Goal: Information Seeking & Learning: Find specific fact

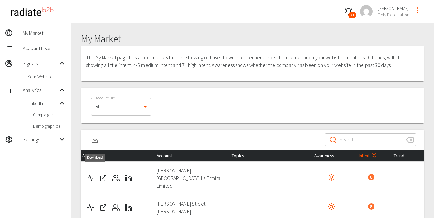
click at [94, 139] on polyline "Download" at bounding box center [94, 140] width 3 height 2
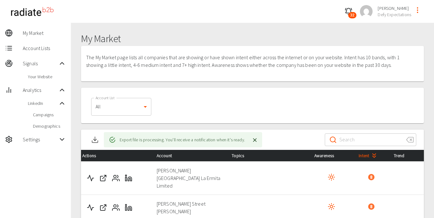
click at [351, 9] on icon "button" at bounding box center [349, 10] width 6 height 5
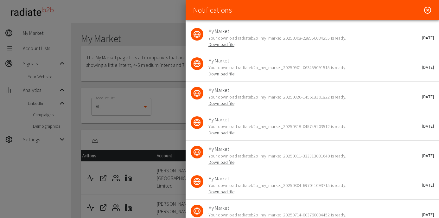
click at [225, 45] on link "Download file" at bounding box center [221, 44] width 26 height 6
click at [426, 11] on icon at bounding box center [427, 10] width 2 height 2
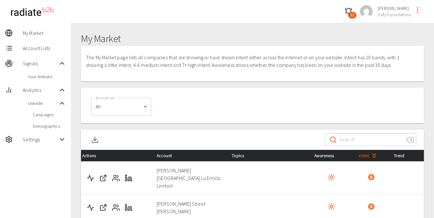
click at [363, 141] on input "Search" at bounding box center [370, 140] width 62 height 18
paste input "[PERSON_NAME][GEOGRAPHIC_DATA] La Ermita Limited"
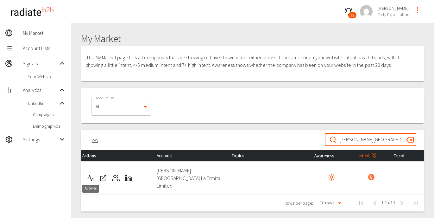
click at [89, 175] on icon "Activity" at bounding box center [91, 178] width 8 height 8
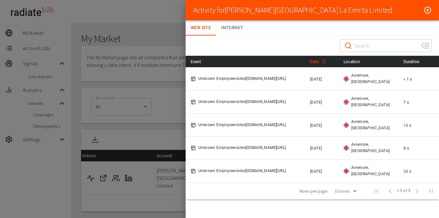
click at [318, 63] on span "Date" at bounding box center [319, 62] width 19 height 8
click at [426, 12] on icon at bounding box center [428, 10] width 8 height 8
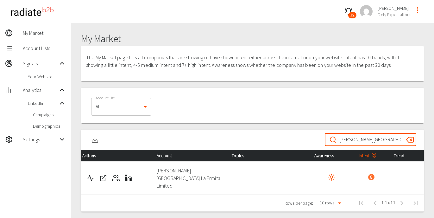
click at [376, 137] on input "[PERSON_NAME][GEOGRAPHIC_DATA] La Ermita Limited" at bounding box center [370, 140] width 62 height 18
paste input "[PERSON_NAME] Street [PERSON_NAME]"
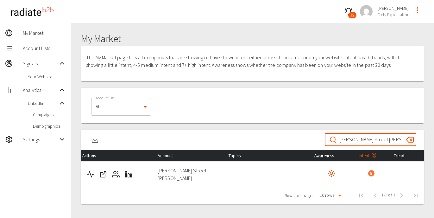
type input "[PERSON_NAME] Street [PERSON_NAME]"
click at [88, 172] on icon "Activity" at bounding box center [91, 174] width 8 height 8
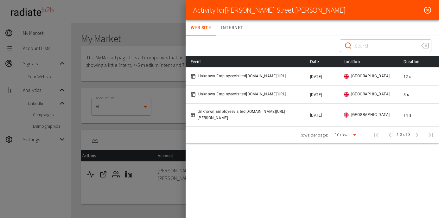
click at [428, 12] on icon at bounding box center [428, 10] width 8 height 8
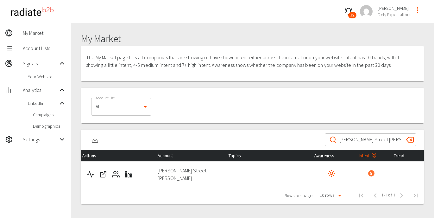
click at [349, 137] on input "[PERSON_NAME] Street [PERSON_NAME]" at bounding box center [370, 140] width 62 height 18
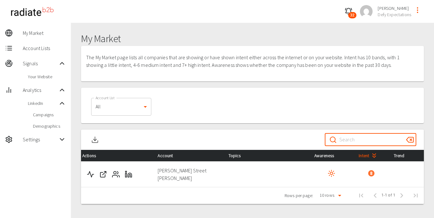
paste input "[PERSON_NAME]"
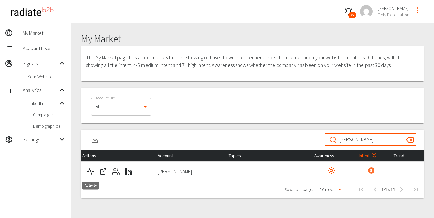
click at [90, 173] on icon "Activity" at bounding box center [91, 171] width 8 height 8
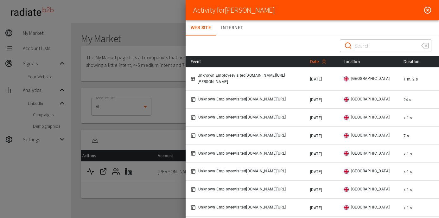
click at [316, 63] on span "Date" at bounding box center [319, 62] width 19 height 8
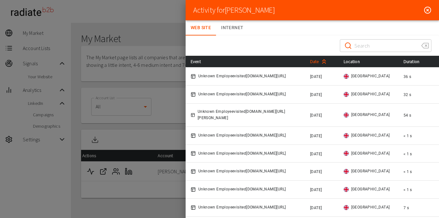
click at [316, 63] on span "Date" at bounding box center [319, 62] width 19 height 8
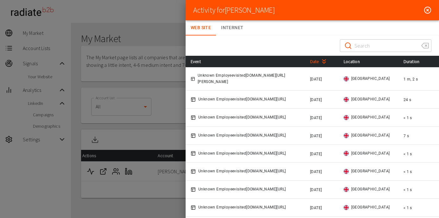
click at [425, 10] on icon at bounding box center [428, 10] width 8 height 8
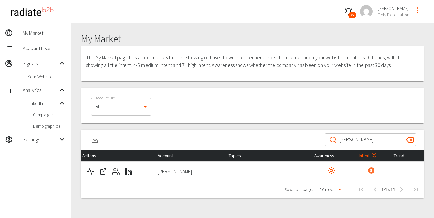
click at [360, 137] on input "[PERSON_NAME]" at bounding box center [370, 140] width 62 height 18
paste input "Lawes [PERSON_NAME]"
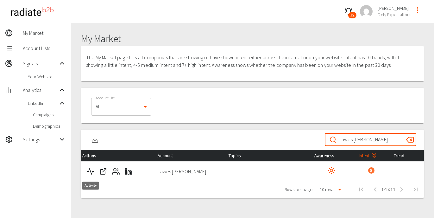
click at [91, 172] on icon "Activity" at bounding box center [91, 171] width 8 height 8
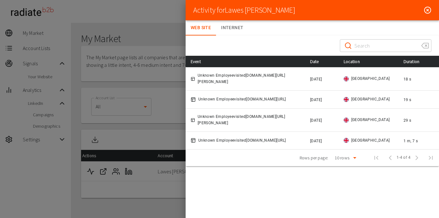
click at [427, 8] on icon at bounding box center [428, 10] width 8 height 8
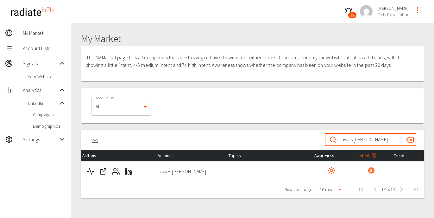
click at [365, 141] on input "Lawes [PERSON_NAME]" at bounding box center [370, 140] width 62 height 18
paste input "[GEOGRAPHIC_DATA]"
click at [91, 173] on icon "Activity" at bounding box center [91, 171] width 8 height 8
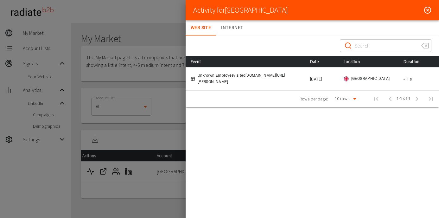
click at [429, 10] on icon at bounding box center [428, 10] width 8 height 8
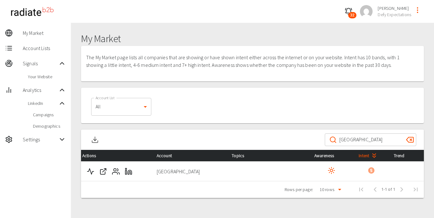
click at [357, 137] on input "[GEOGRAPHIC_DATA]" at bounding box center [370, 140] width 62 height 18
paste input "The ITP"
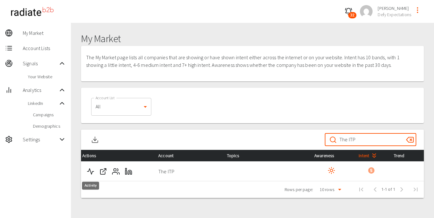
click at [88, 173] on icon "Activity" at bounding box center [91, 171] width 8 height 8
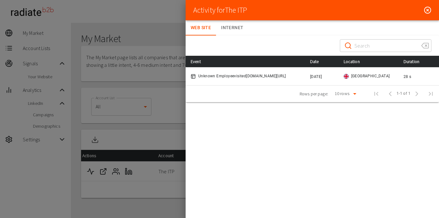
click at [427, 11] on icon at bounding box center [428, 10] width 8 height 8
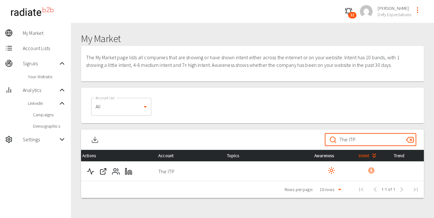
click at [347, 137] on input "The ITP" at bounding box center [370, 140] width 62 height 18
paste input "NHS [GEOGRAPHIC_DATA]"
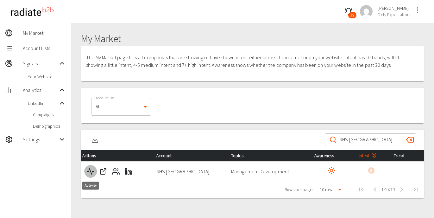
click at [92, 172] on polyline "Activity" at bounding box center [90, 171] width 6 height 6
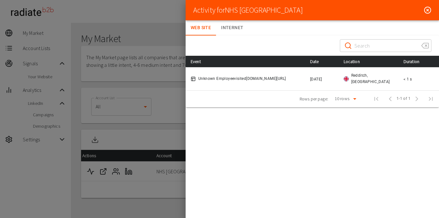
click at [428, 9] on icon at bounding box center [428, 10] width 8 height 8
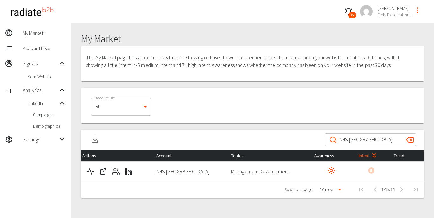
click at [355, 137] on input "NHS [GEOGRAPHIC_DATA]" at bounding box center [370, 140] width 62 height 18
paste input "Australian Government - Department of the Prime Minister and Cabinet"
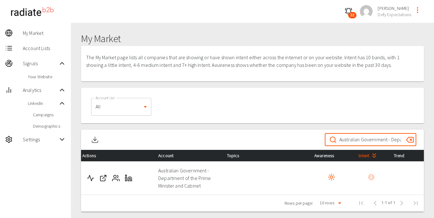
click at [91, 180] on icon "Activity" at bounding box center [91, 178] width 8 height 8
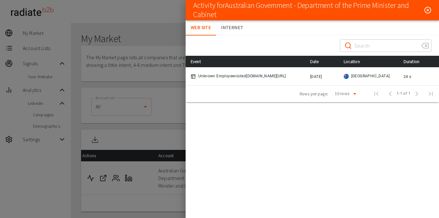
click at [427, 11] on icon at bounding box center [427, 10] width 7 height 8
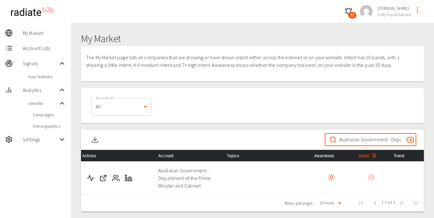
click at [352, 141] on input "Australian Government - Department of the Prime Minister and Cabinet" at bounding box center [370, 140] width 62 height 18
paste input "S R [PERSON_NAME] LTD"
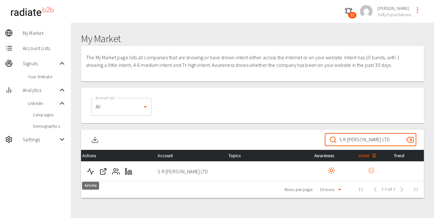
click at [88, 172] on icon "Activity" at bounding box center [91, 171] width 8 height 8
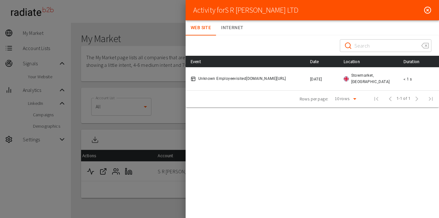
click at [429, 9] on icon at bounding box center [428, 10] width 8 height 8
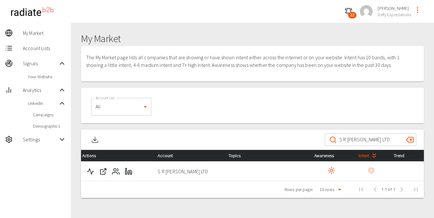
click at [371, 140] on input "S R [PERSON_NAME] LTD" at bounding box center [370, 140] width 62 height 18
paste input "Mumara App Store"
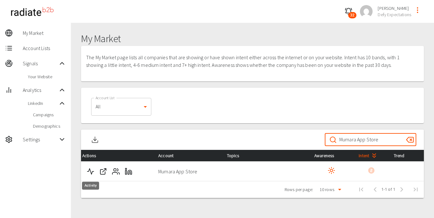
click at [89, 172] on icon "Activity" at bounding box center [91, 171] width 8 height 8
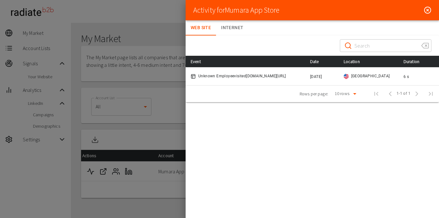
click at [425, 9] on icon at bounding box center [428, 10] width 8 height 8
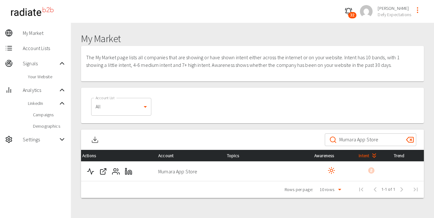
click at [355, 141] on input "Mumara App Store" at bounding box center [370, 140] width 62 height 18
paste input "Pickup Outfitters"
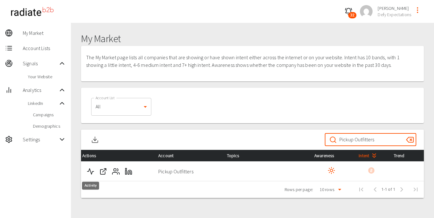
type input "Pickup Outfitters"
click at [89, 173] on icon "Activity" at bounding box center [91, 171] width 8 height 8
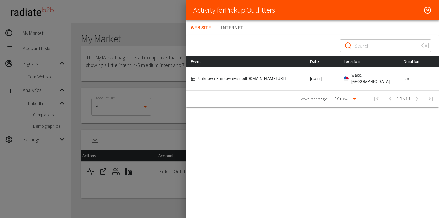
click at [428, 9] on line at bounding box center [427, 10] width 2 height 2
